Goal: Complete application form

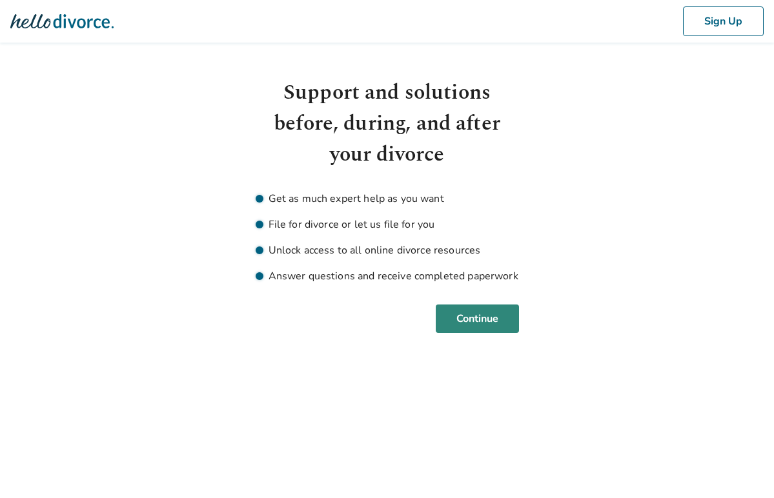
click at [456, 313] on button "Continue" at bounding box center [477, 319] width 83 height 28
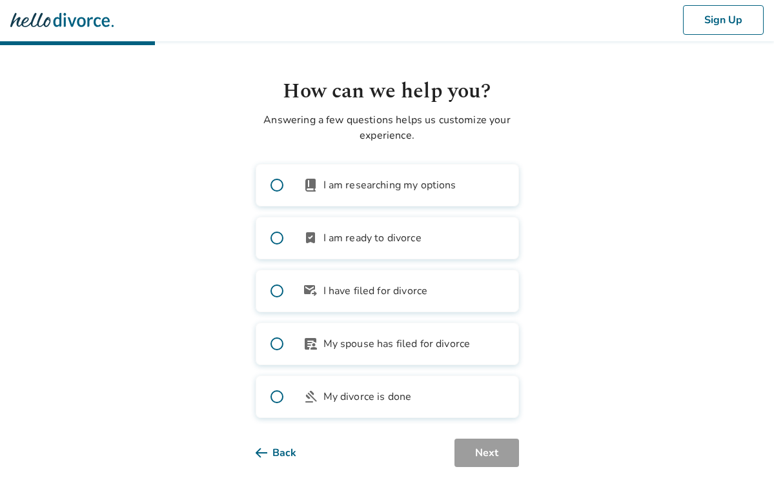
scroll to position [1, 0]
click at [274, 184] on span at bounding box center [276, 185] width 41 height 41
click at [485, 459] on button "Next" at bounding box center [486, 453] width 65 height 28
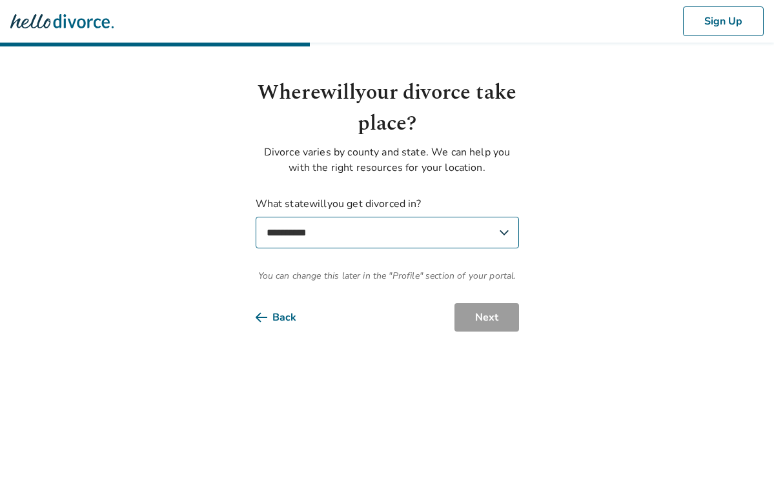
scroll to position [0, 0]
select select "**"
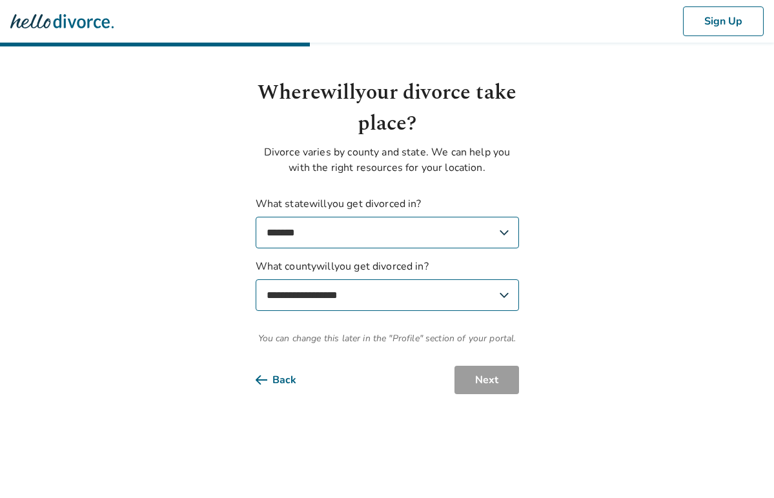
select select "**********"
click at [467, 377] on button "Next" at bounding box center [486, 380] width 65 height 28
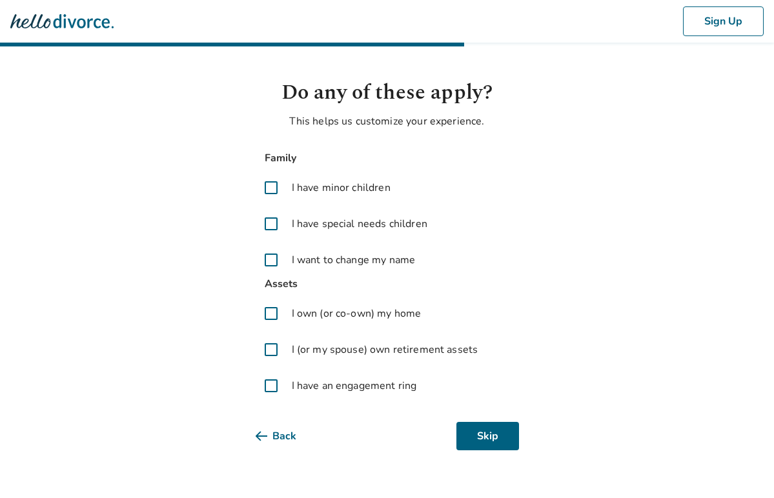
click at [264, 349] on span at bounding box center [271, 349] width 31 height 31
click at [267, 385] on span at bounding box center [271, 385] width 31 height 31
click at [472, 434] on button "Next" at bounding box center [486, 436] width 65 height 28
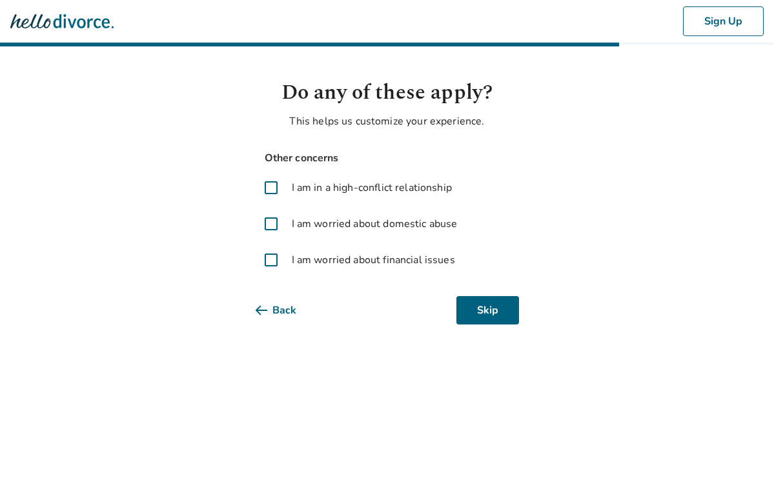
click at [271, 257] on span at bounding box center [271, 260] width 31 height 31
click at [482, 310] on button "Next" at bounding box center [486, 310] width 65 height 28
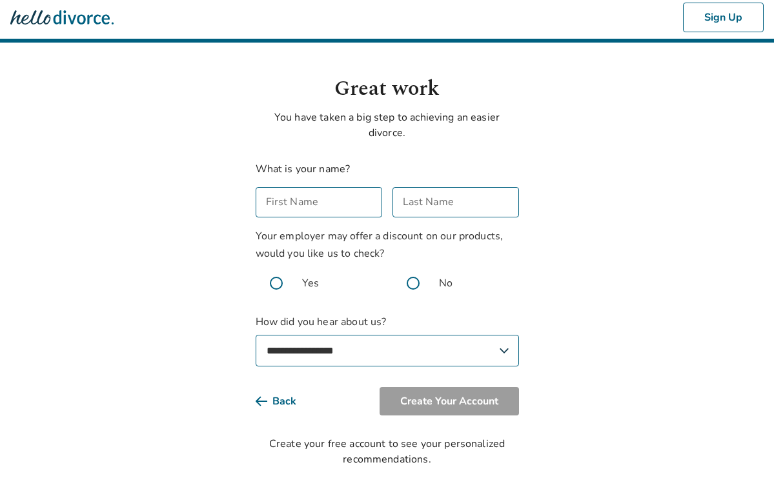
scroll to position [4, 0]
